Goal: Register for event/course

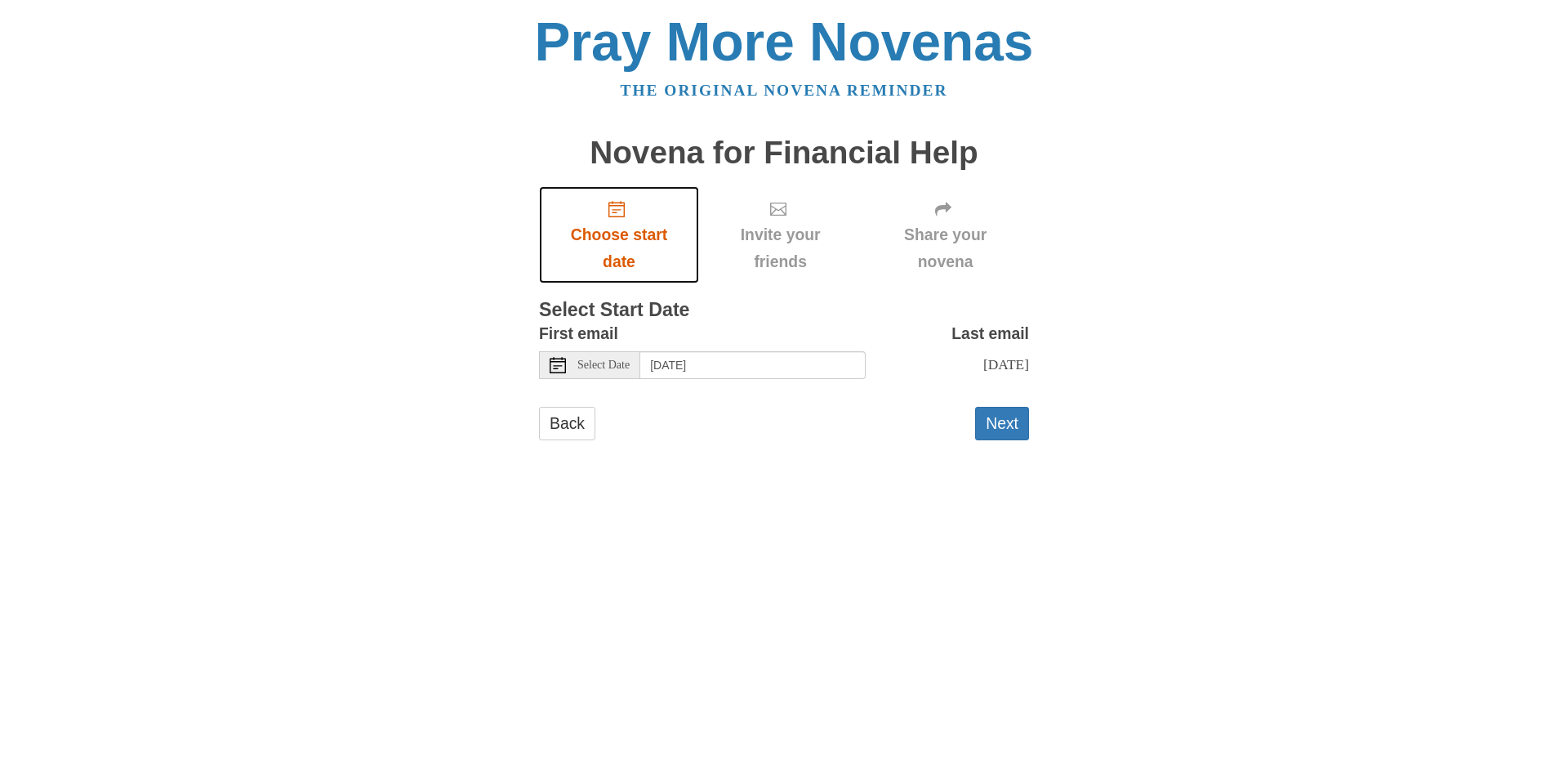
click at [615, 233] on span "Choose start date" at bounding box center [619, 248] width 127 height 54
click at [613, 207] on icon "Choose start date" at bounding box center [617, 208] width 16 height 16
click at [613, 206] on use "Choose start date" at bounding box center [617, 208] width 16 height 16
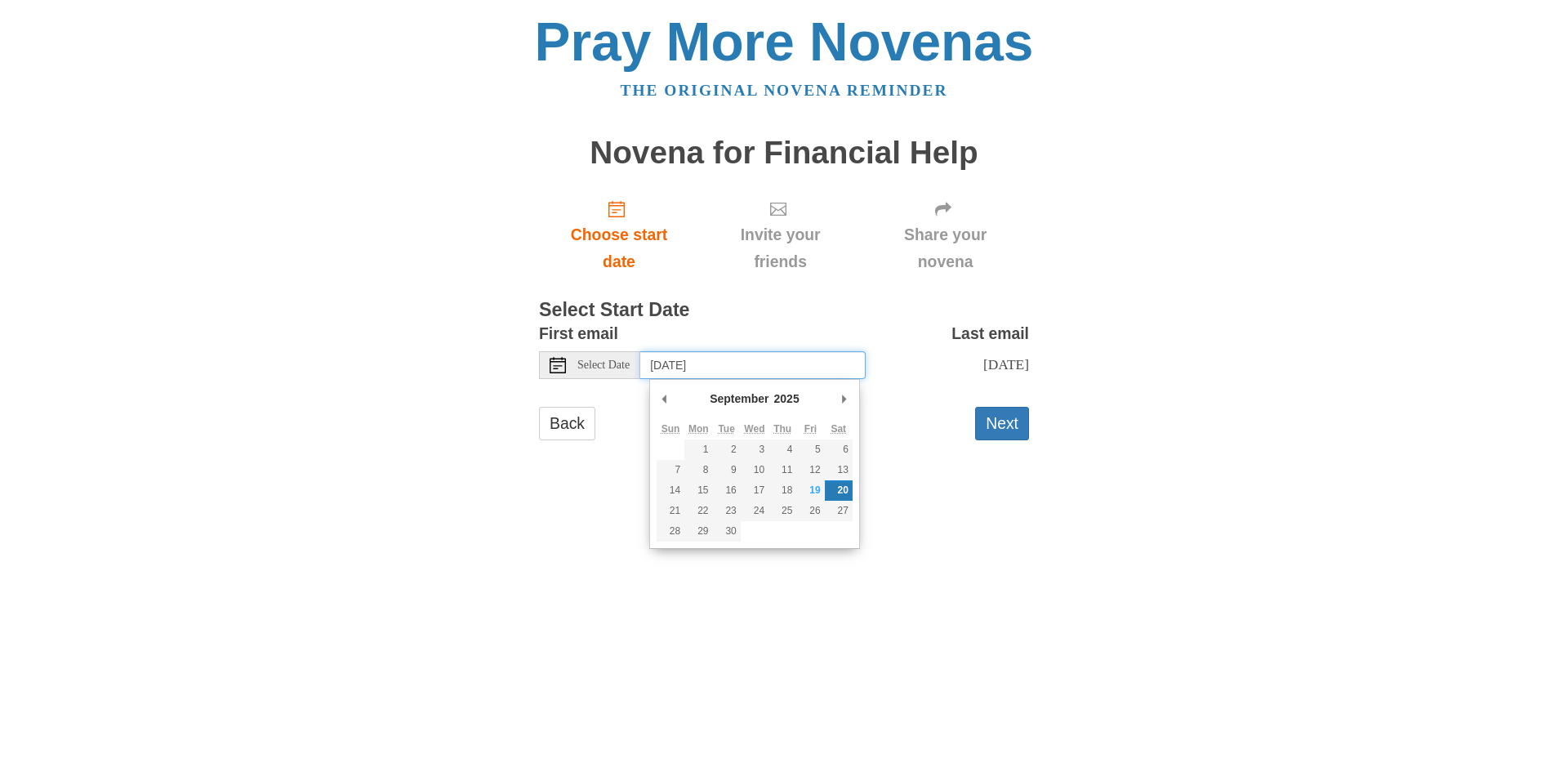
click at [791, 369] on input "[DATE]" at bounding box center [754, 365] width 226 height 28
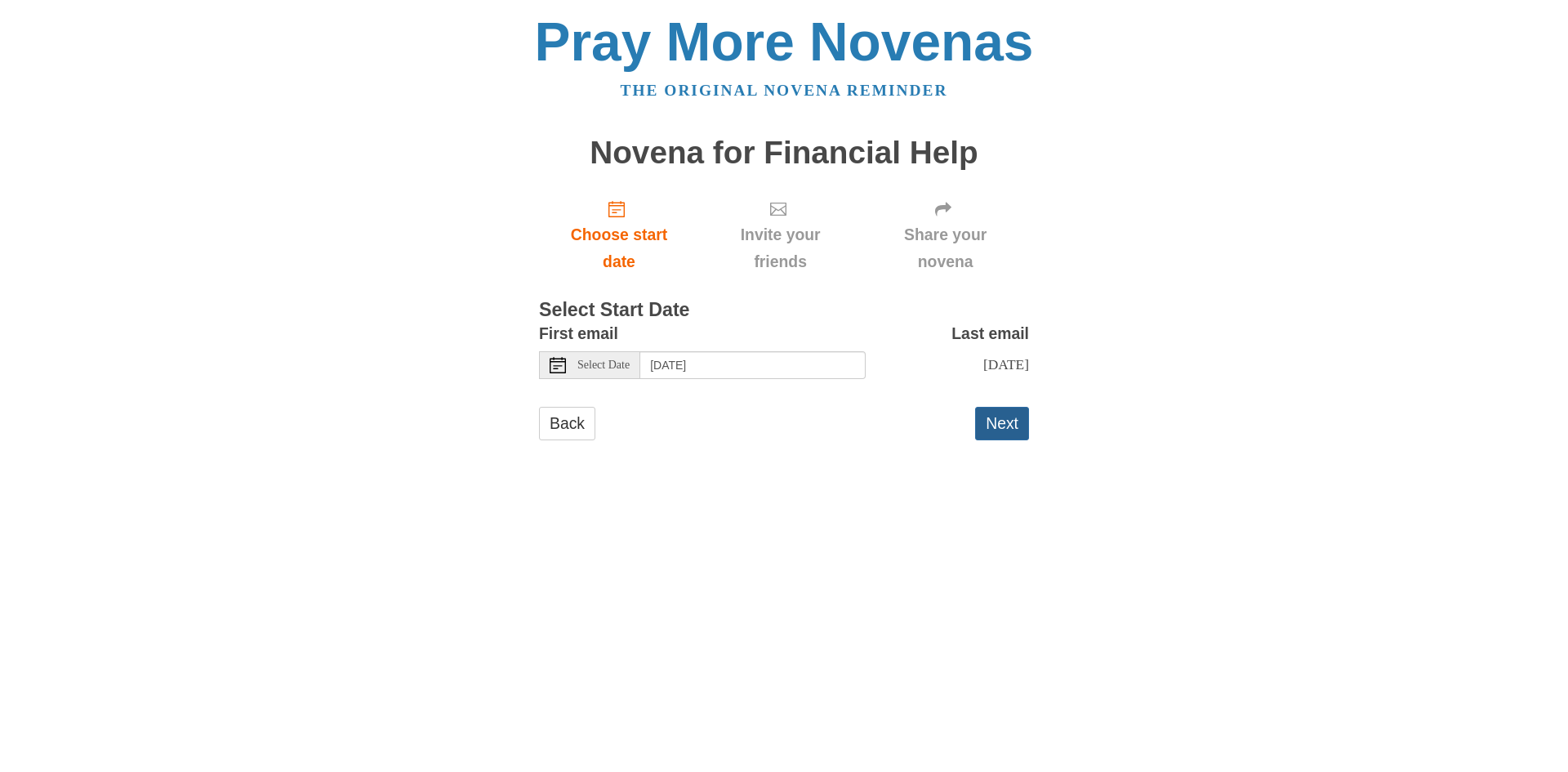
click at [1003, 439] on button "Next" at bounding box center [1003, 424] width 54 height 34
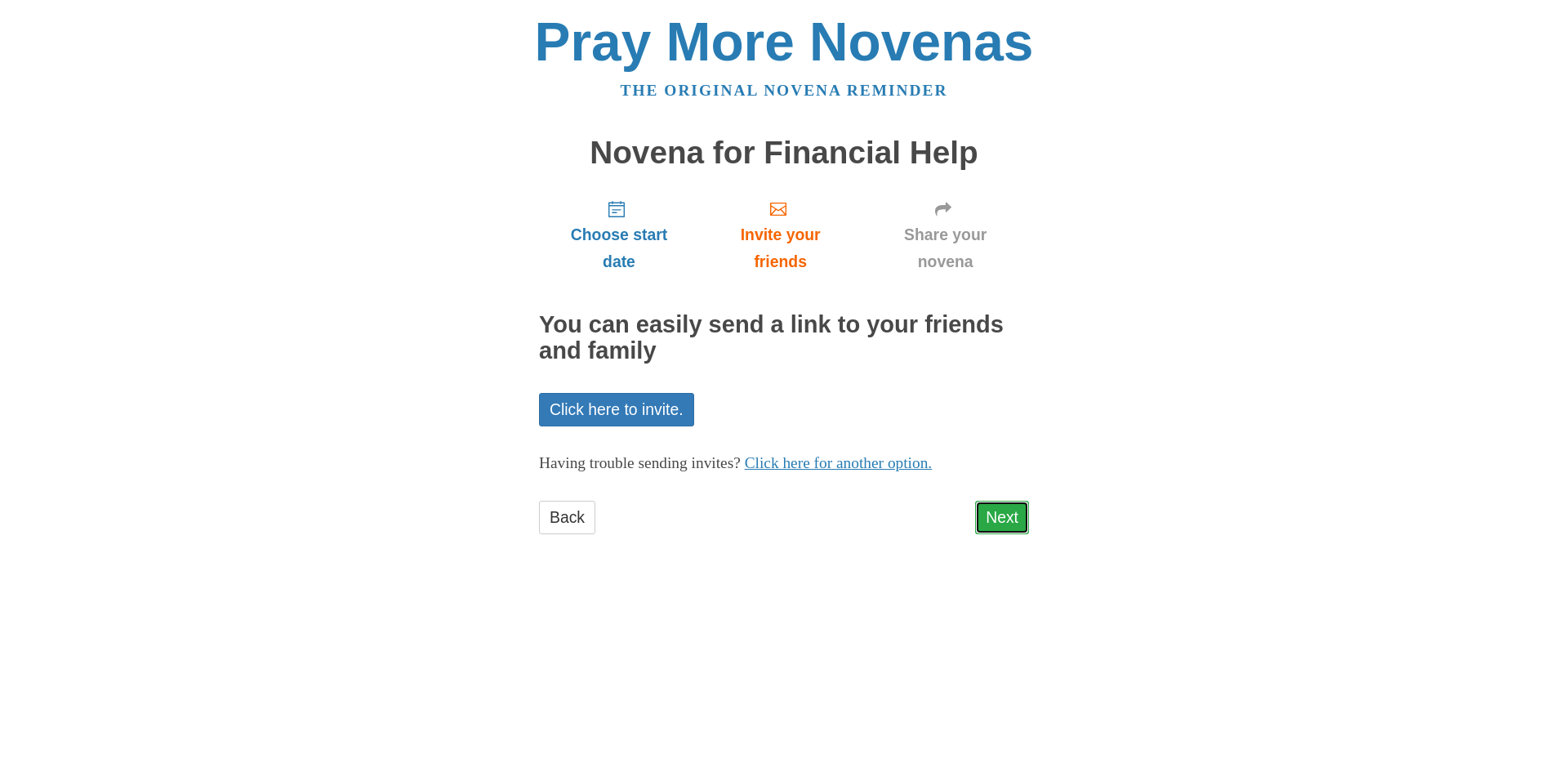
click at [998, 515] on link "Next" at bounding box center [1003, 517] width 54 height 34
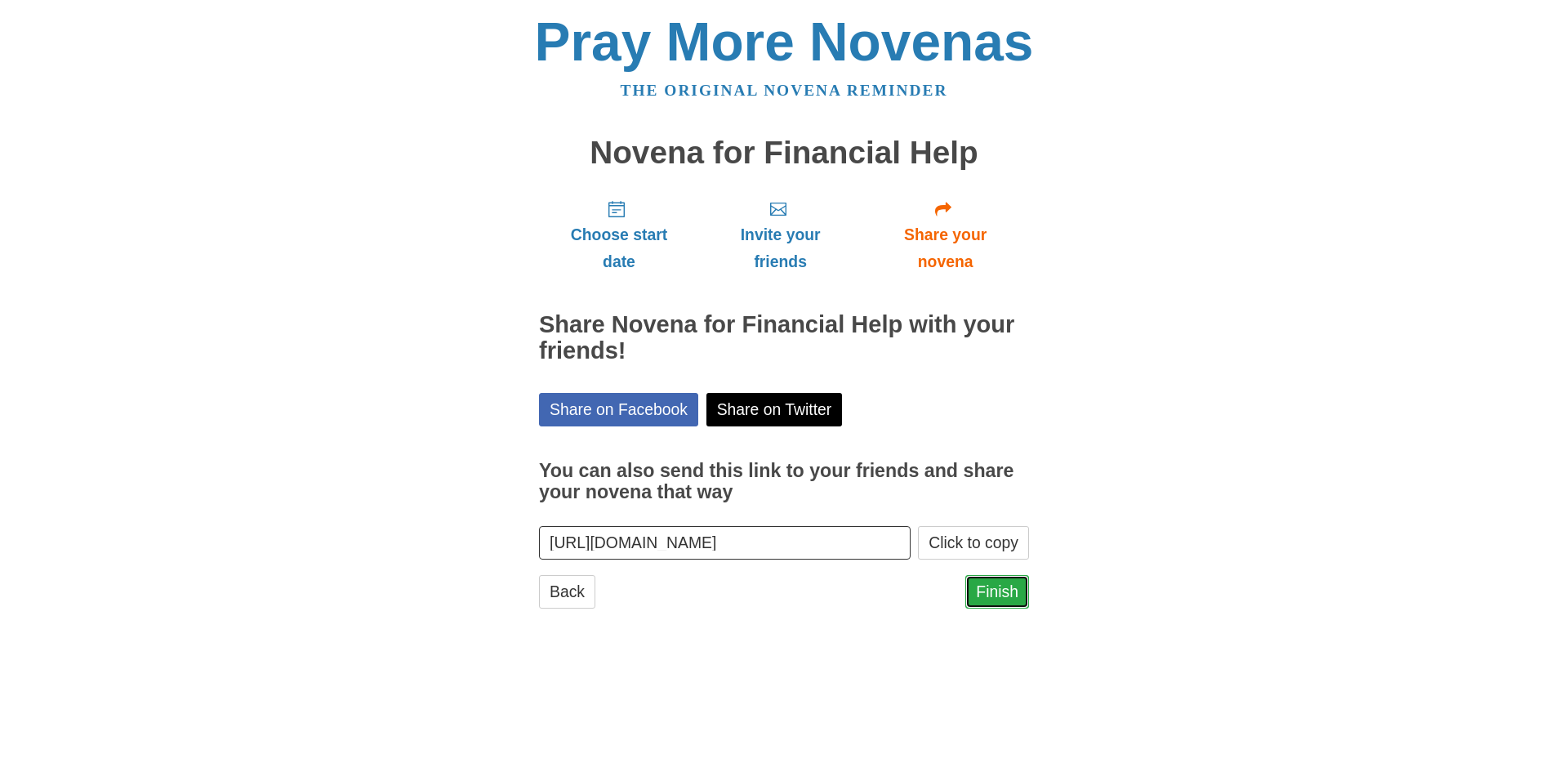
click at [996, 591] on link "Finish" at bounding box center [998, 592] width 64 height 34
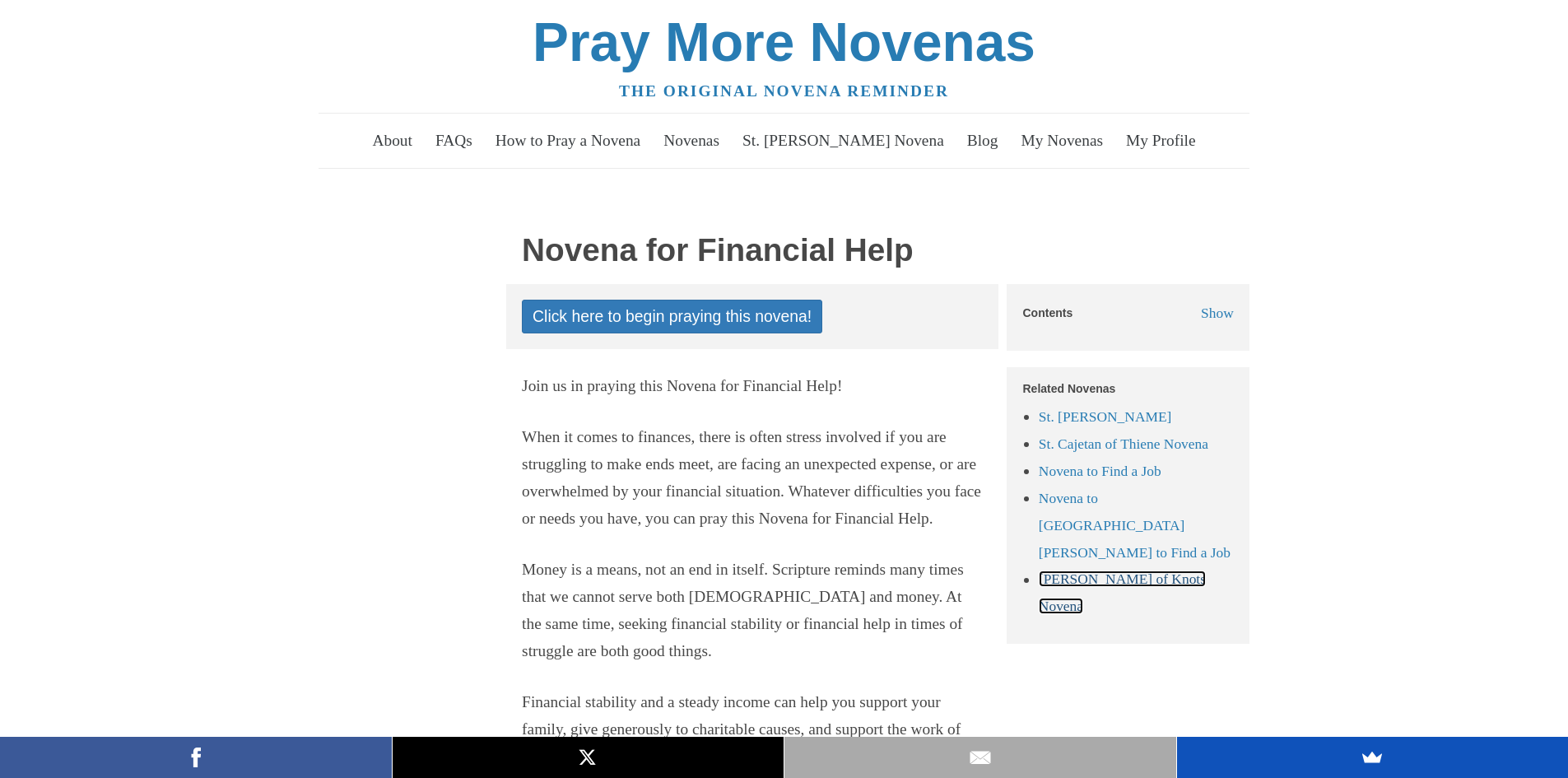
click at [1108, 585] on link "Mary Undoer of Knots Novena" at bounding box center [1122, 592] width 167 height 44
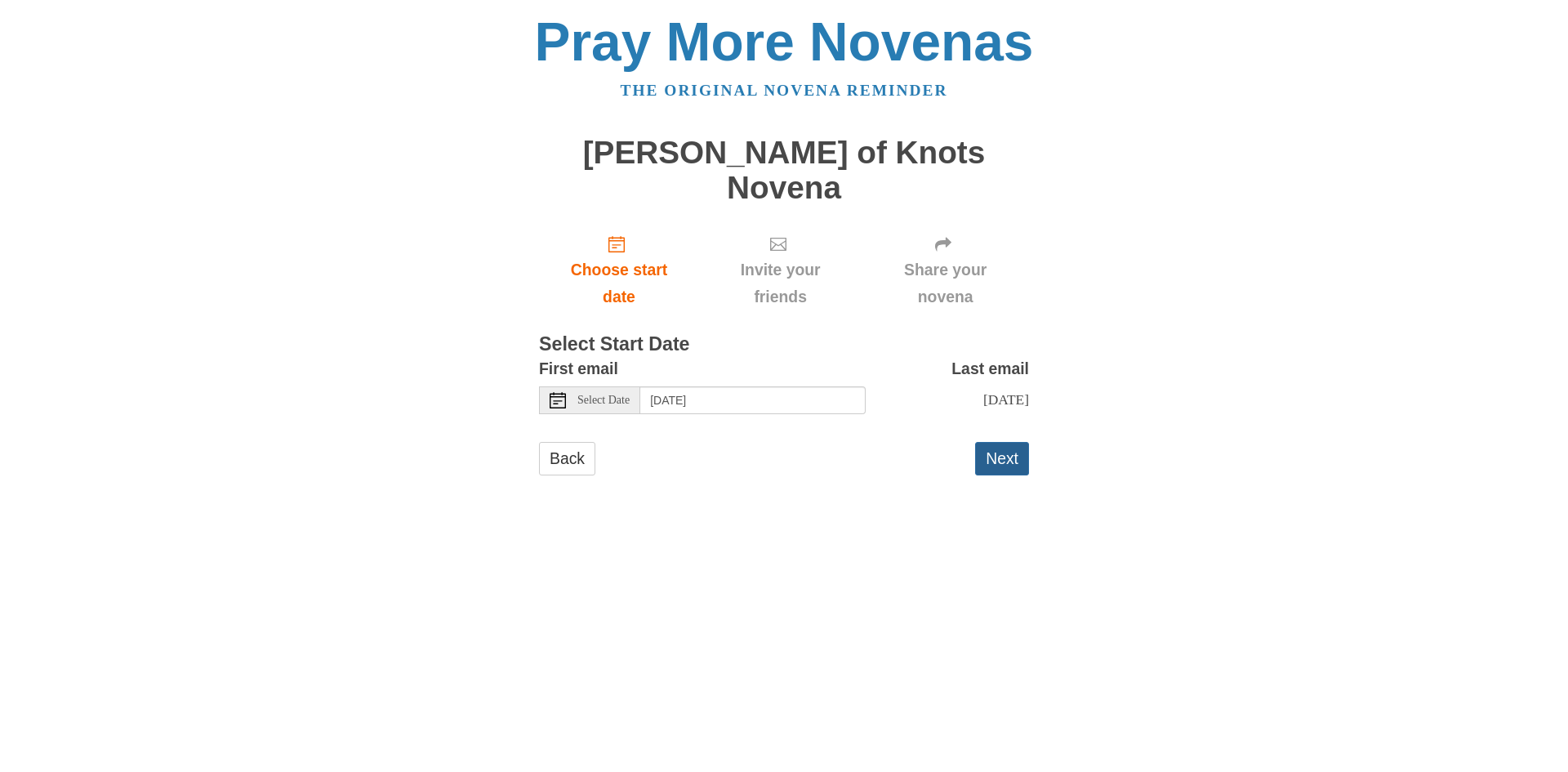
click at [1012, 442] on button "Next" at bounding box center [1003, 458] width 54 height 34
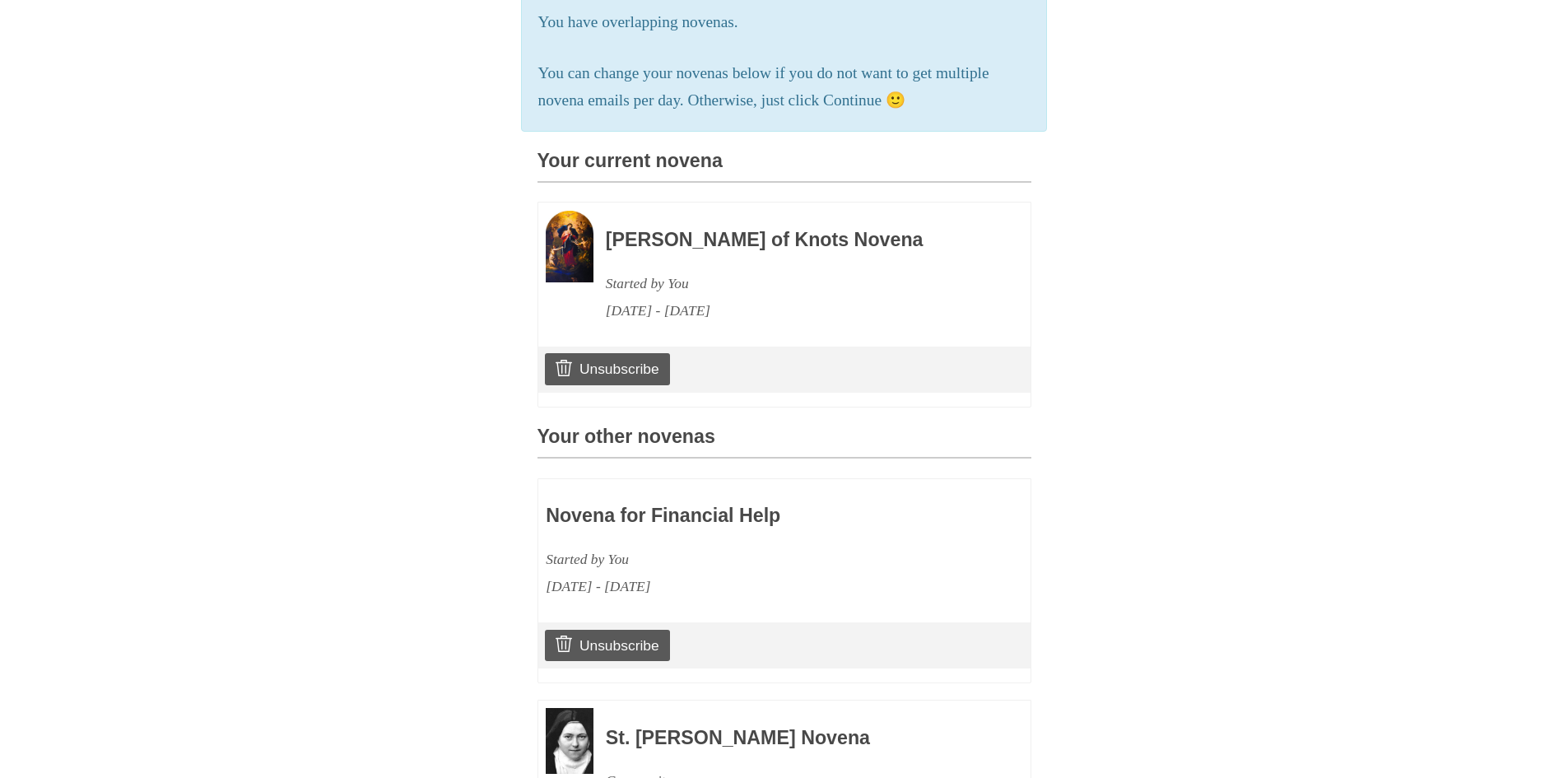
scroll to position [560, 0]
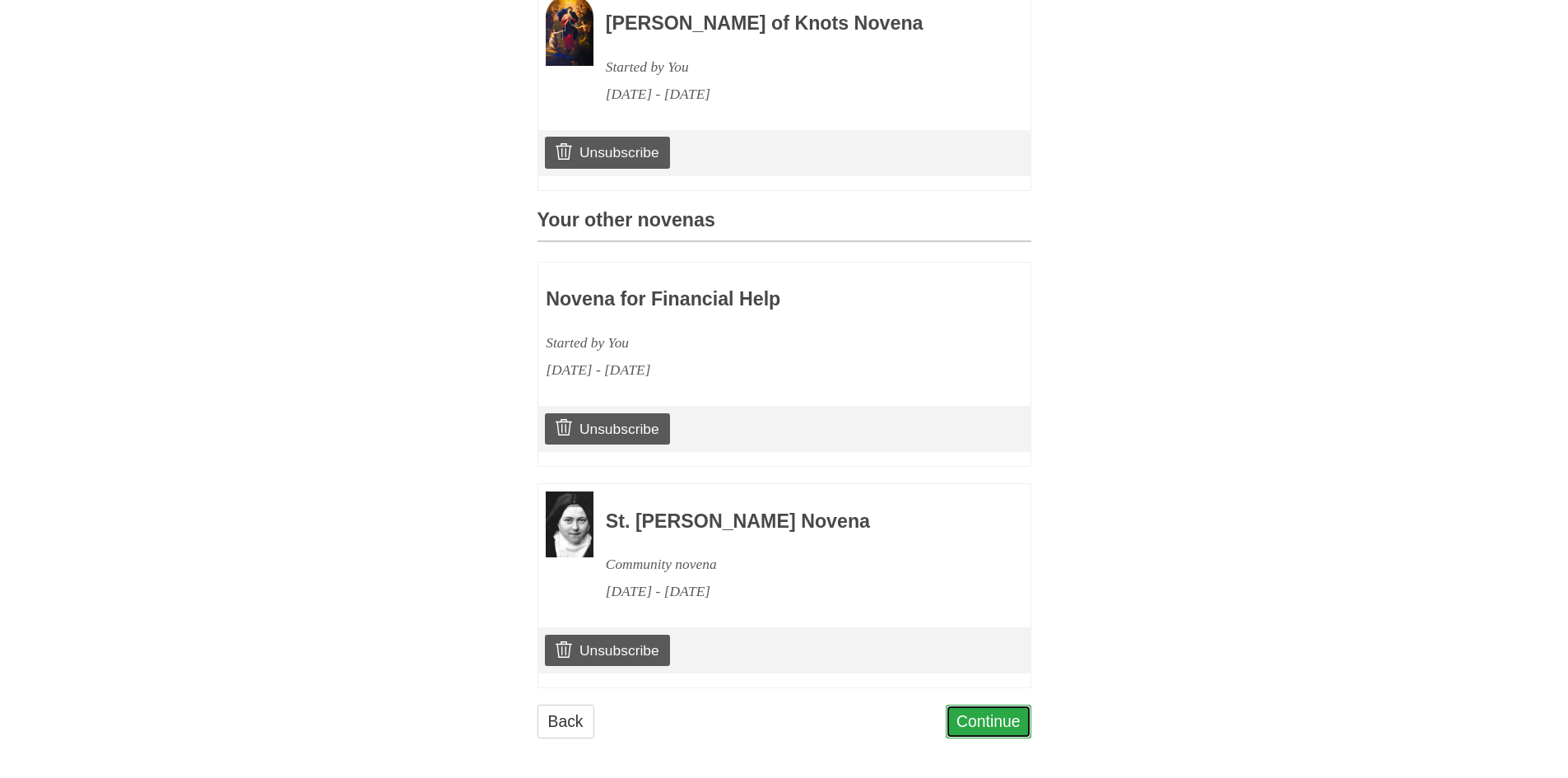
click at [991, 716] on link "Continue" at bounding box center [989, 722] width 86 height 34
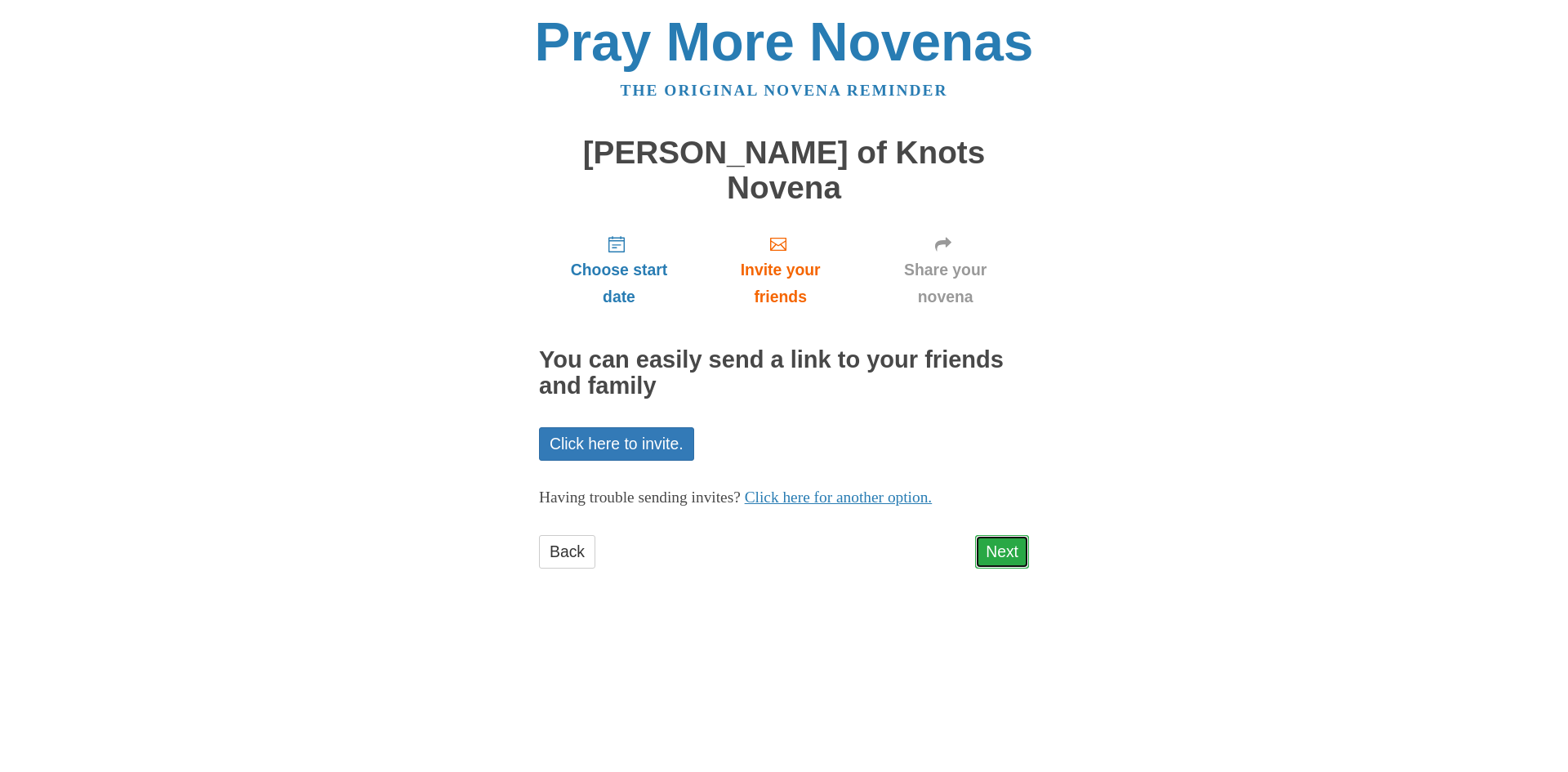
click at [999, 535] on link "Next" at bounding box center [1003, 551] width 54 height 34
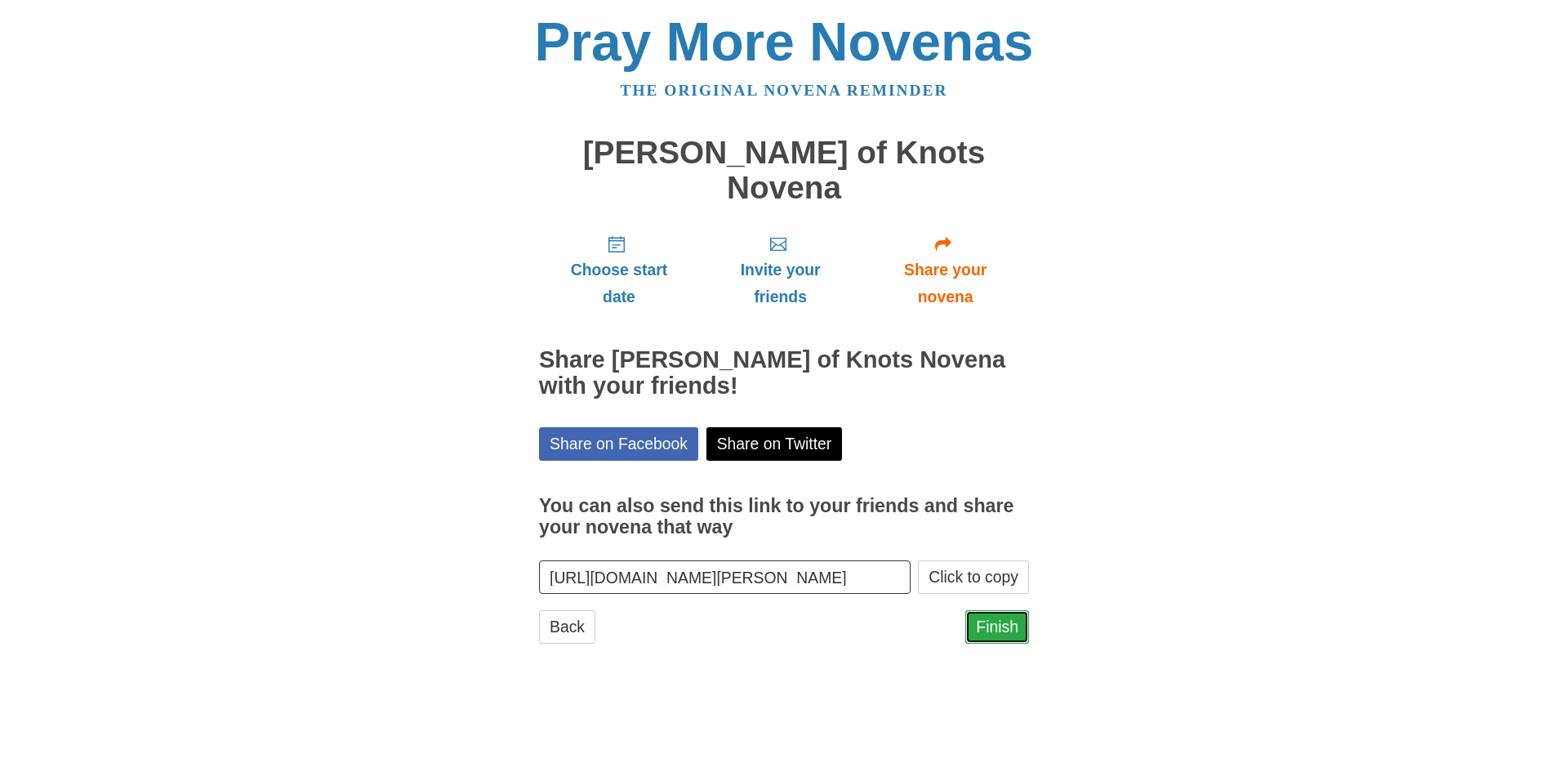
click at [1004, 610] on link "Finish" at bounding box center [998, 626] width 64 height 34
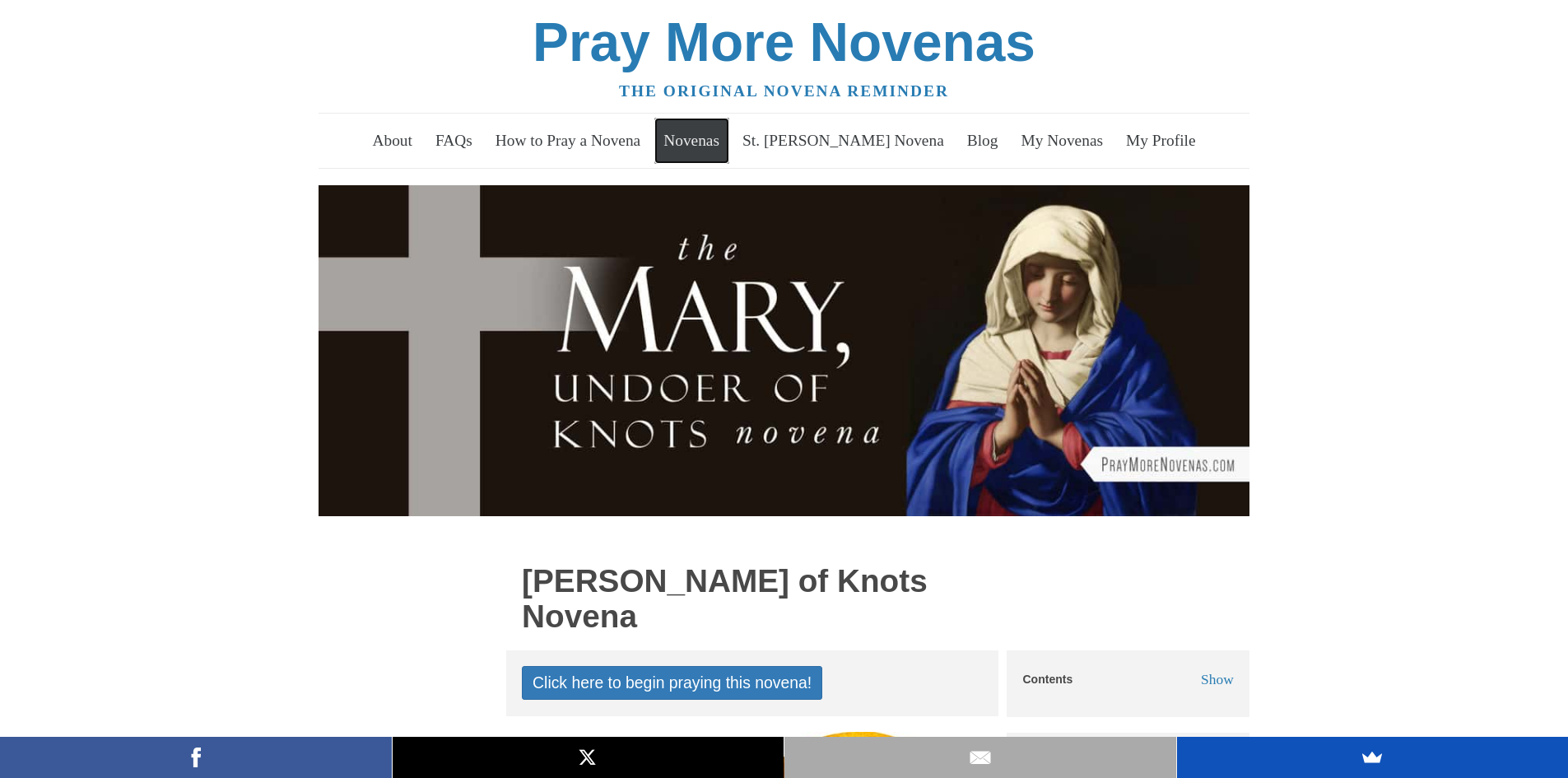
click at [729, 138] on link "Novenas" at bounding box center [691, 140] width 75 height 46
